Goal: Check status: Check status

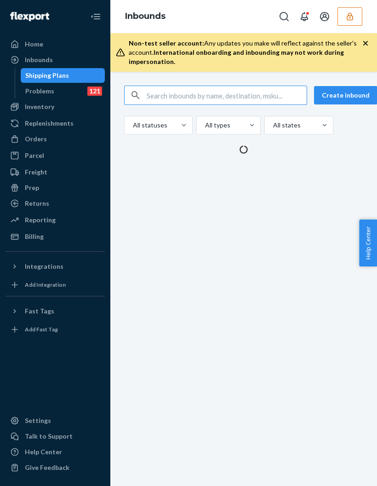
click at [224, 92] on input "text" at bounding box center [227, 95] width 160 height 18
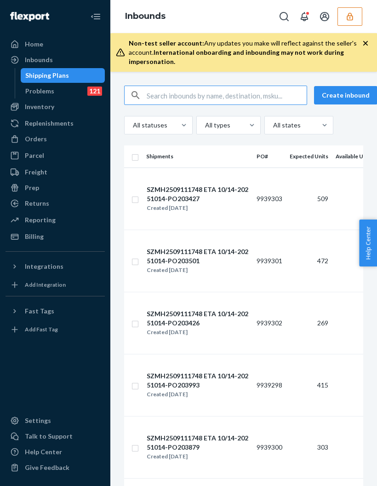
click at [229, 100] on input "text" at bounding box center [227, 95] width 160 height 18
click at [345, 21] on icon "button" at bounding box center [349, 16] width 9 height 9
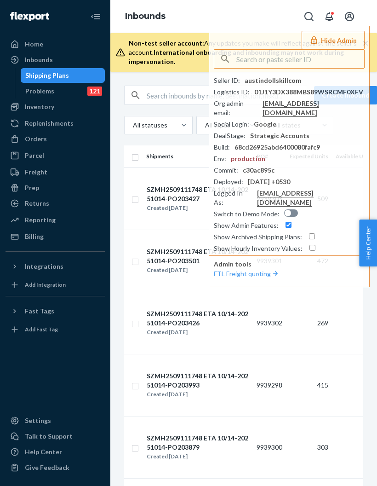
click at [161, 38] on div "Non-test seller account: Any updates you make will reflect against the seller's…" at bounding box center [243, 52] width 267 height 39
click at [154, 101] on input "text" at bounding box center [227, 95] width 160 height 18
click at [161, 97] on input "text" at bounding box center [227, 95] width 160 height 18
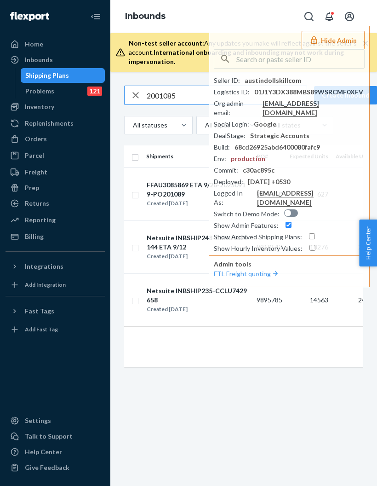
type input "2001085"
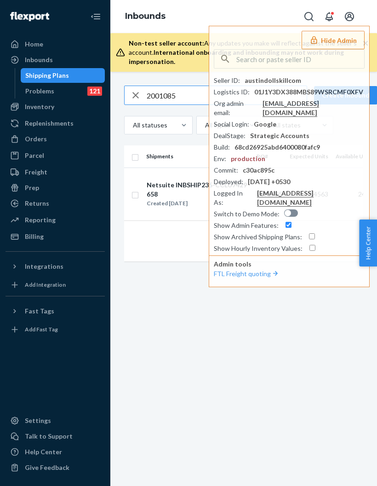
click at [344, 16] on icon "Open account menu" at bounding box center [349, 16] width 11 height 11
click at [298, 320] on div "2001085 Create inbound All statuses All types All states Shipments PO# Expected…" at bounding box center [243, 279] width 267 height 414
click at [238, 15] on div "Inbounds Hide Admin Seller ID : austindollskillcom Logistics ID : 01J1Y3DX388MB…" at bounding box center [243, 16] width 267 height 33
click at [324, 35] on button "Hide Admin" at bounding box center [333, 40] width 63 height 18
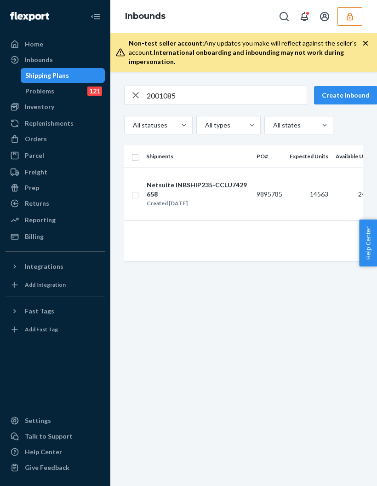
click at [136, 97] on icon "button" at bounding box center [135, 95] width 11 height 18
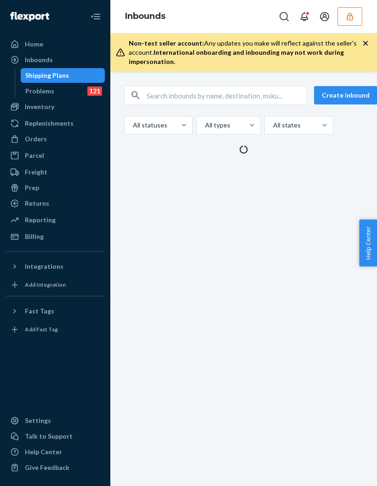
click at [160, 100] on input "text" at bounding box center [227, 95] width 160 height 18
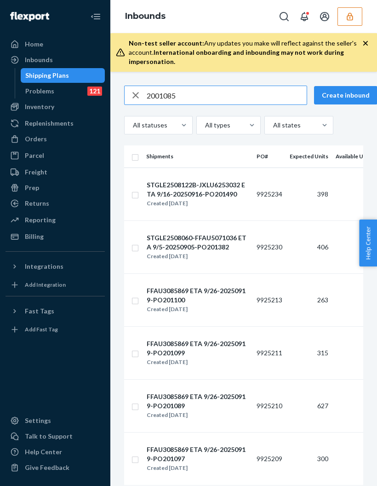
type input "2001085"
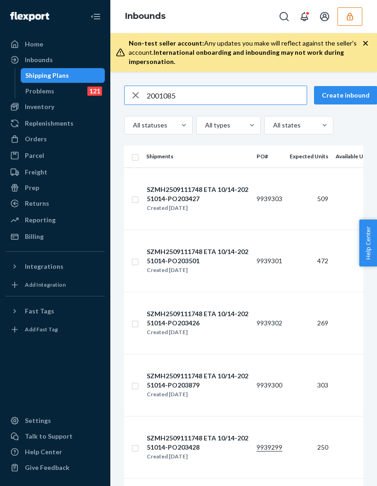
click at [130, 94] on div "button" at bounding box center [136, 95] width 22 height 18
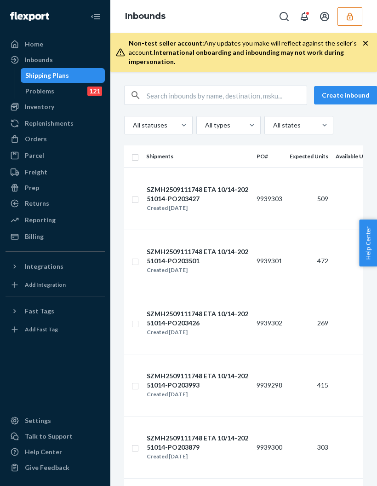
click at [16, 301] on div "Home Inbounds Shipping Plans Problems 121 Inventory Products Replenishments Ord…" at bounding box center [55, 243] width 110 height 486
click at [194, 452] on div "SZMH2509111748 ETA 10/14-20251014-PO203879" at bounding box center [198, 442] width 102 height 18
